Goal: Browse casually: Explore the website without a specific task or goal

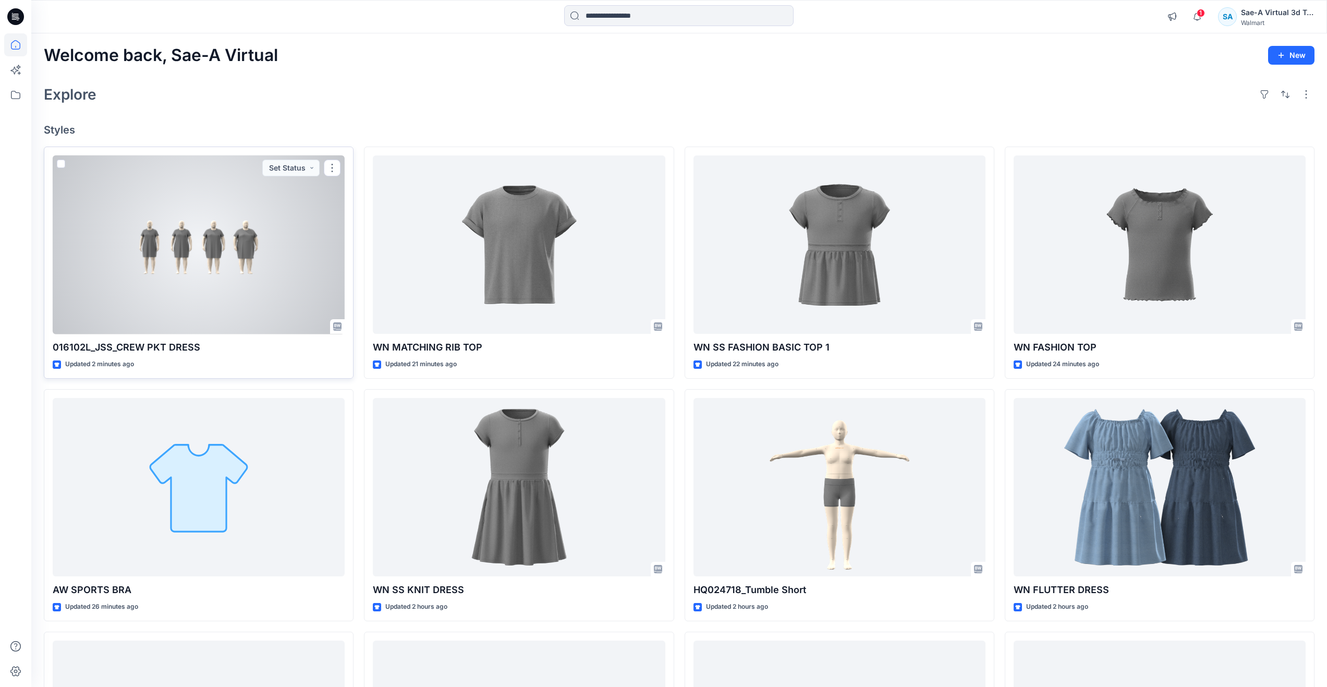
click at [192, 258] on div at bounding box center [199, 244] width 292 height 179
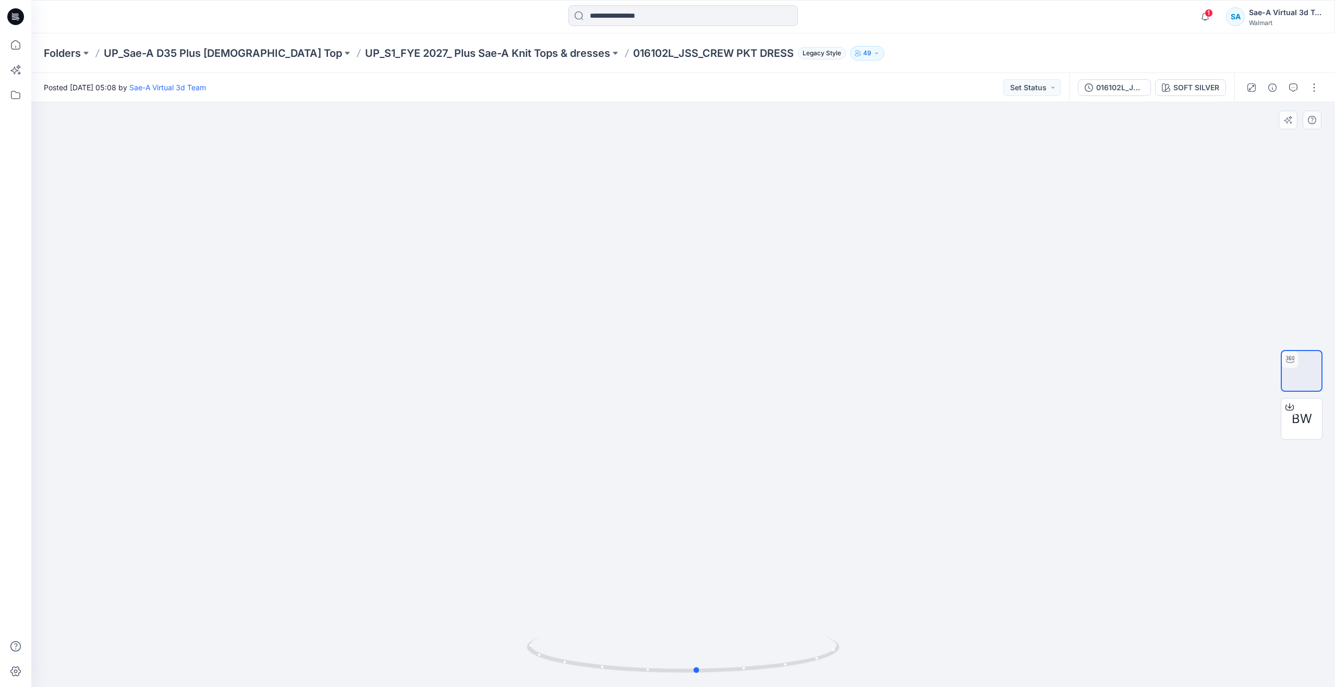
drag, startPoint x: 687, startPoint y: 672, endPoint x: 389, endPoint y: 560, distance: 319.2
click at [389, 560] on div at bounding box center [683, 394] width 1304 height 585
click at [8, 41] on icon at bounding box center [15, 44] width 23 height 23
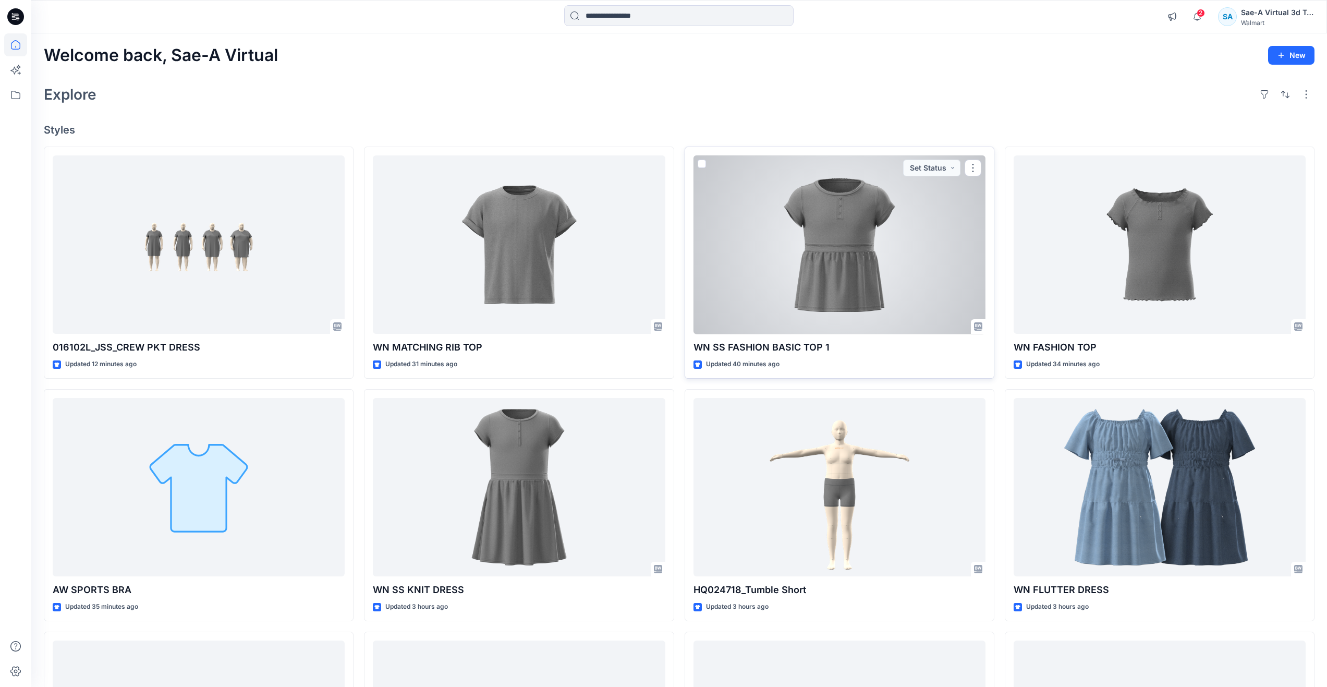
click at [789, 288] on div at bounding box center [840, 244] width 292 height 179
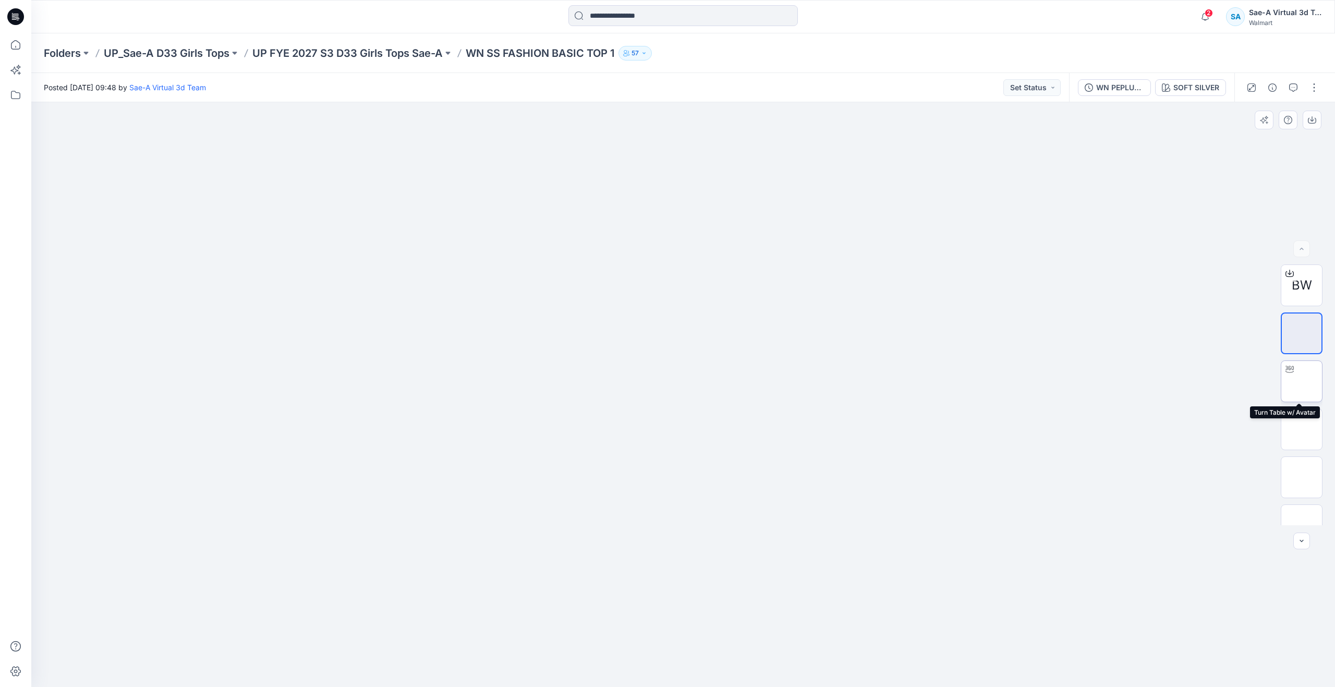
click at [1302, 381] on img at bounding box center [1302, 381] width 0 height 0
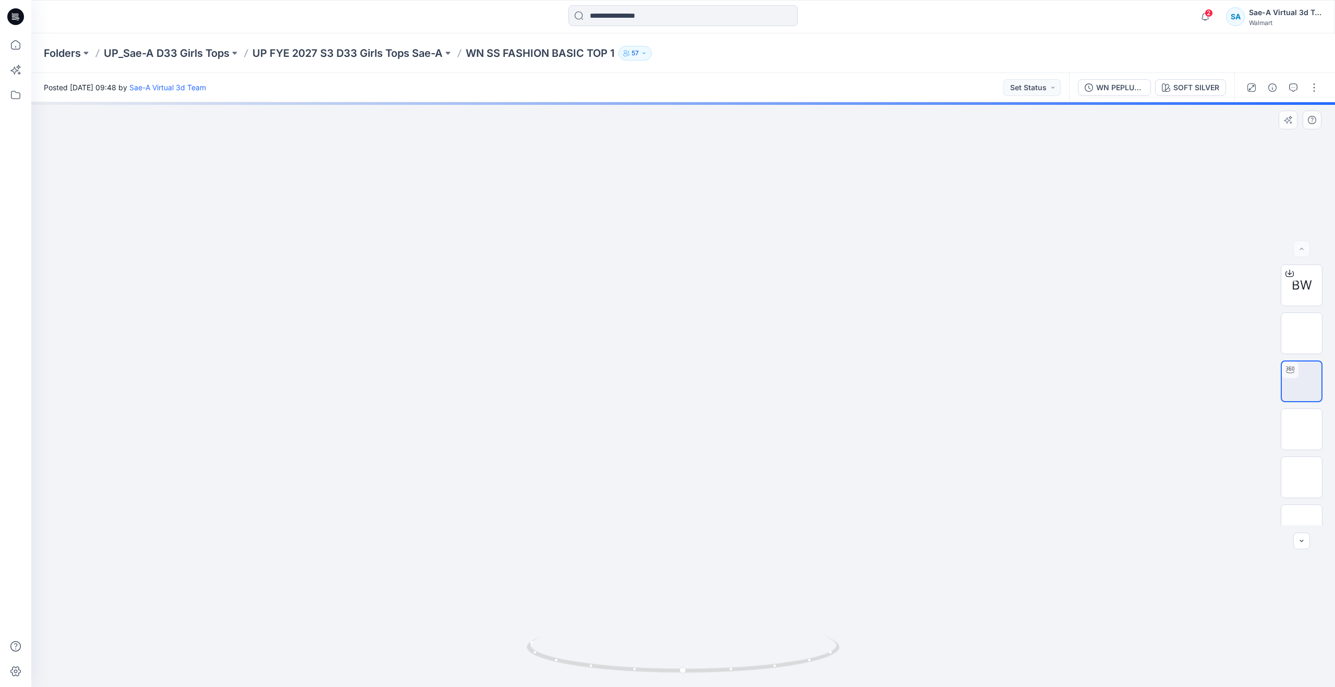
drag, startPoint x: 735, startPoint y: 315, endPoint x: 742, endPoint y: 441, distance: 126.4
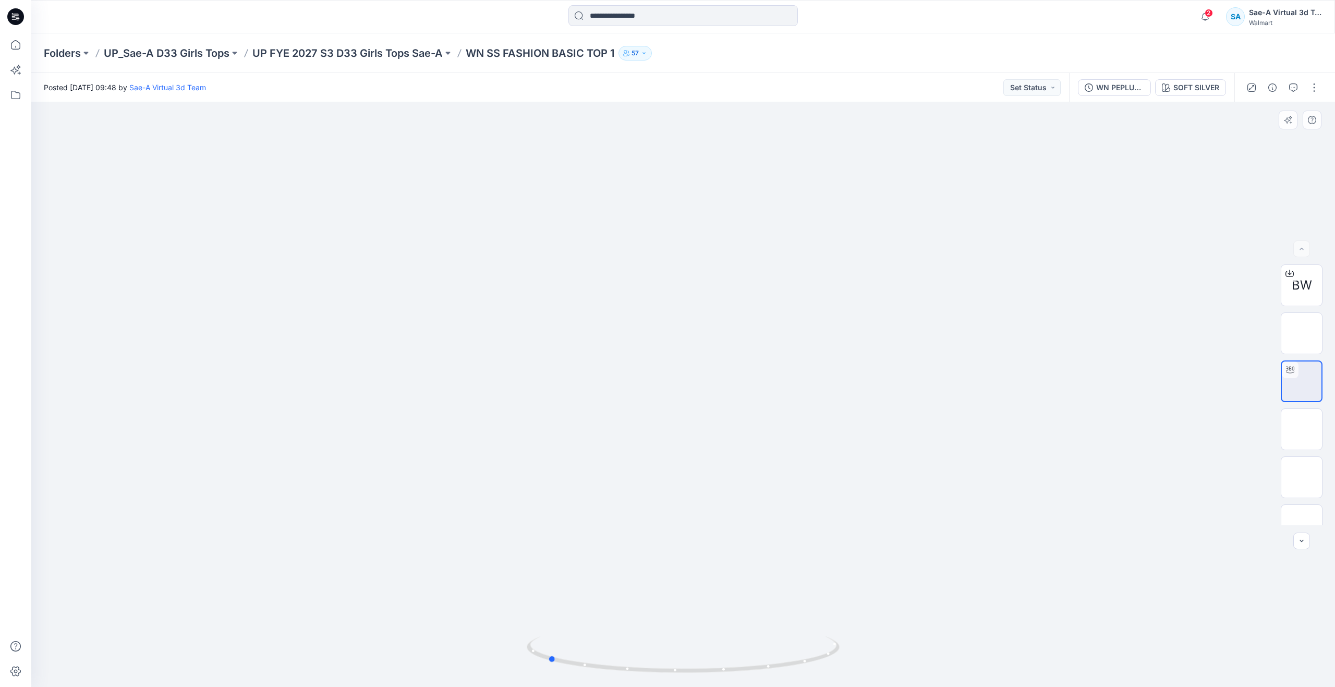
drag, startPoint x: 689, startPoint y: 673, endPoint x: 553, endPoint y: 555, distance: 179.7
click at [553, 555] on div at bounding box center [683, 394] width 1304 height 585
drag, startPoint x: 547, startPoint y: 661, endPoint x: 719, endPoint y: 646, distance: 172.2
click at [719, 646] on icon at bounding box center [685, 655] width 316 height 39
click at [1302, 429] on img at bounding box center [1302, 429] width 0 height 0
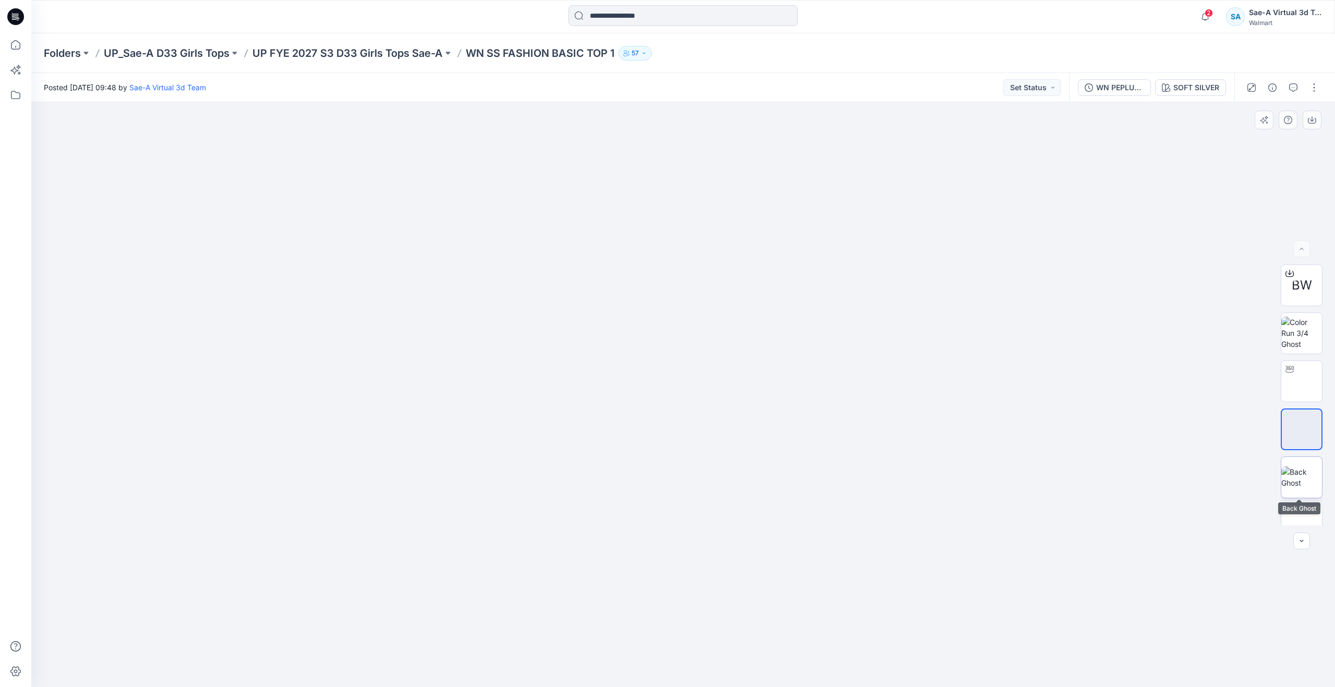
click at [1288, 466] on img at bounding box center [1301, 477] width 41 height 22
click at [16, 43] on icon at bounding box center [15, 44] width 23 height 23
